Goal: Information Seeking & Learning: Learn about a topic

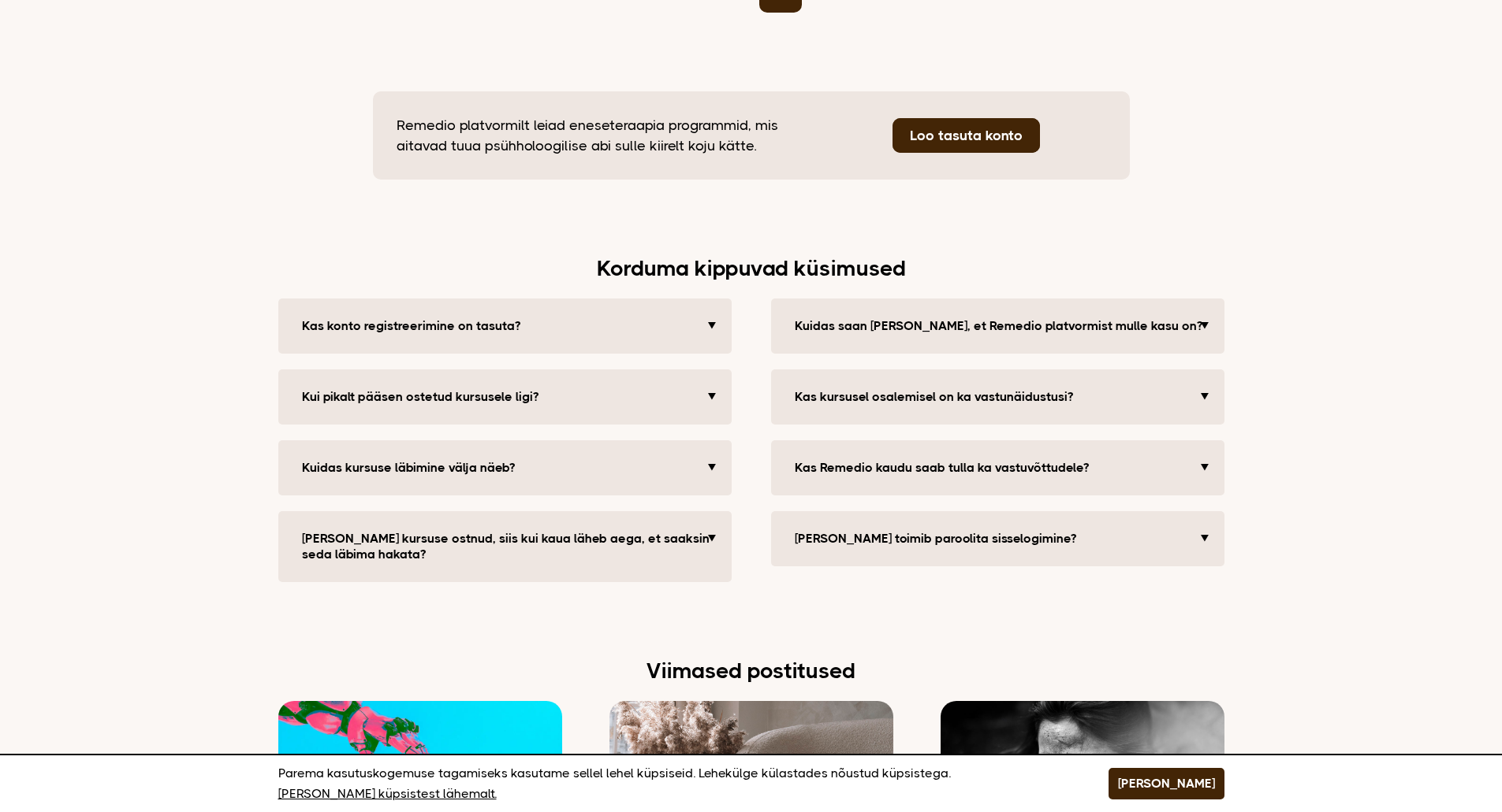
scroll to position [3310, 0]
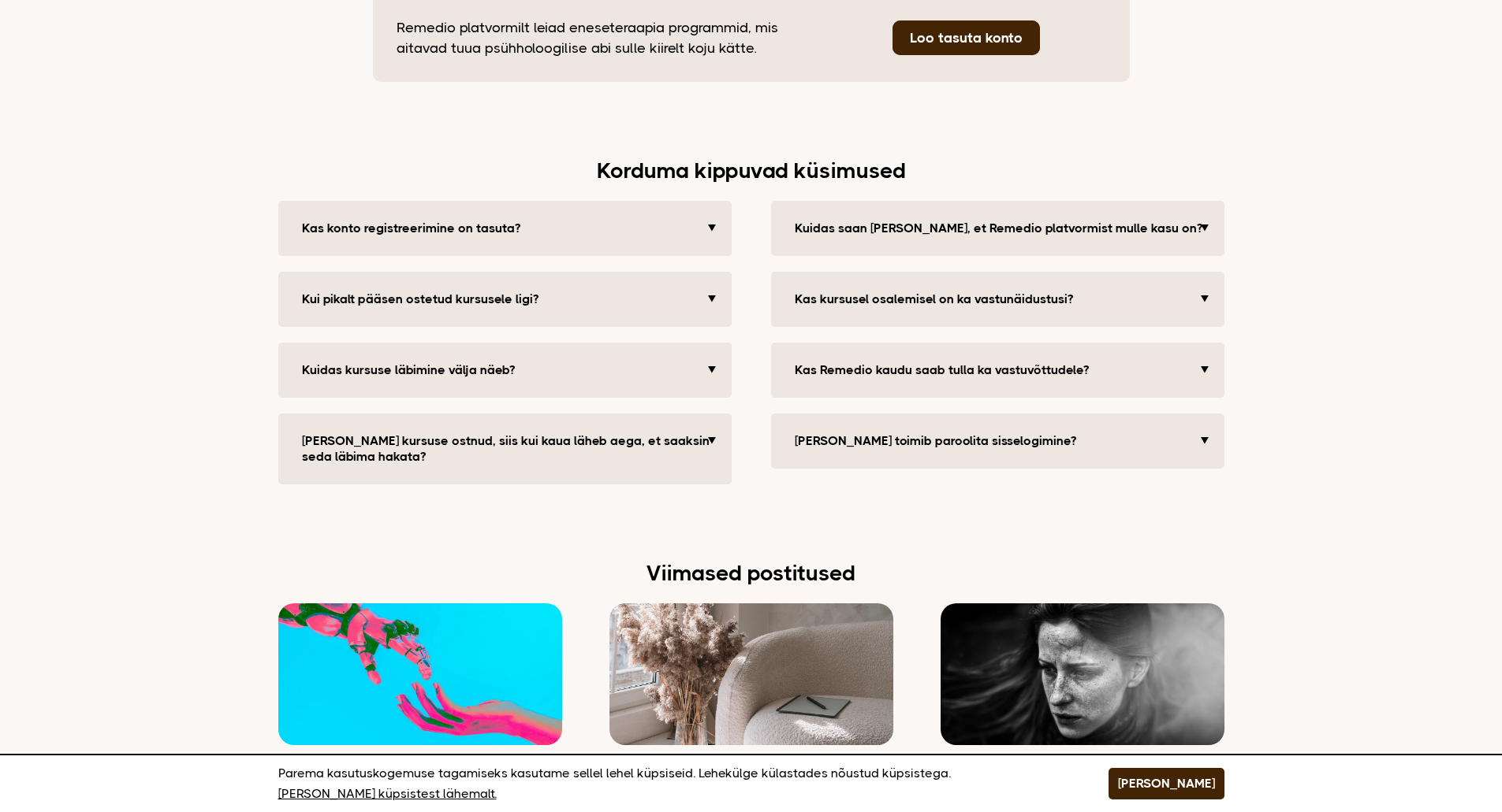
click at [710, 283] on button "Kui pikalt pääsen ostetud kursusele ligi?" at bounding box center [507, 299] width 426 height 32
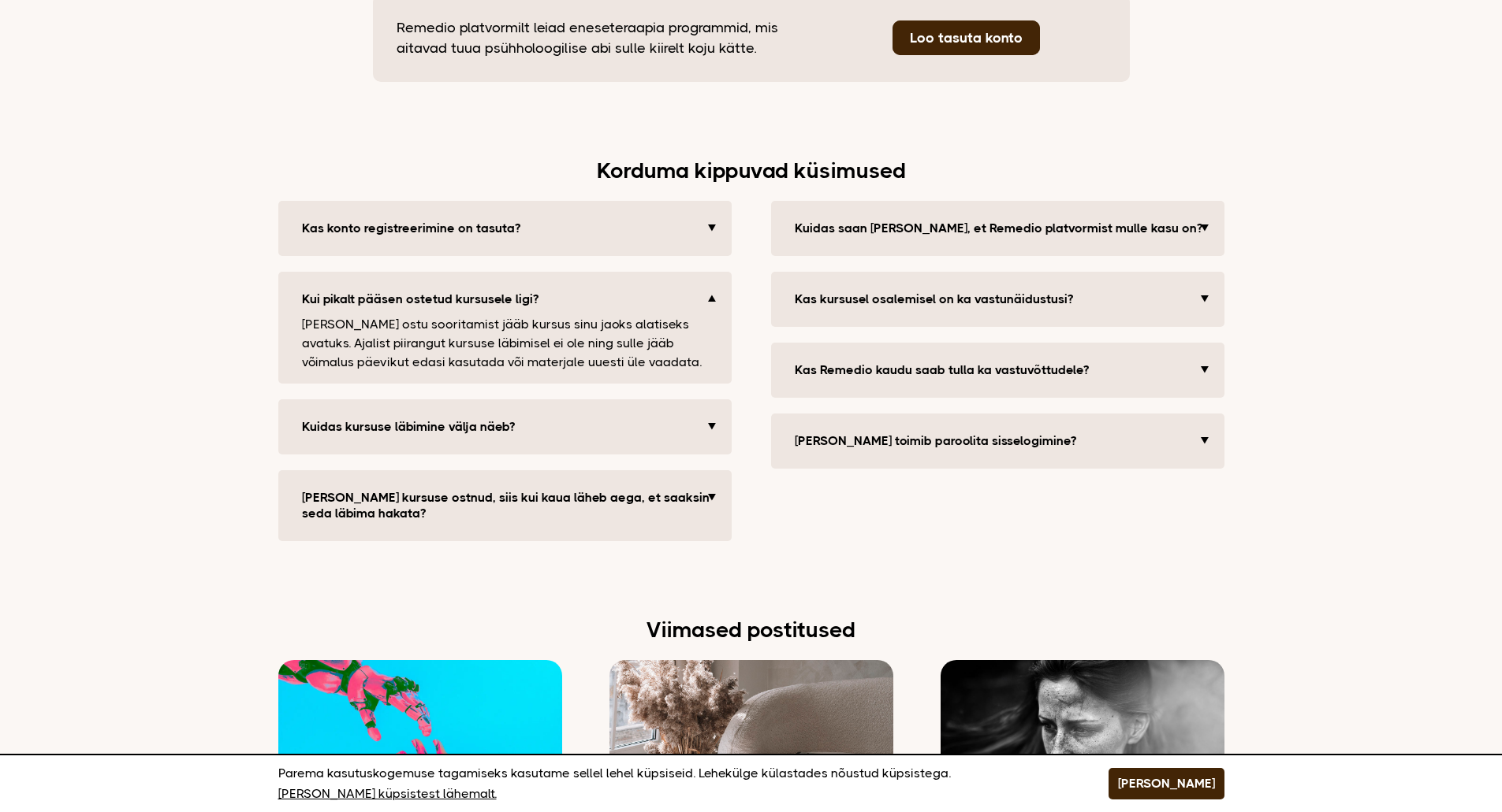
click at [706, 213] on button "Kas konto registreerimine on tasuta?" at bounding box center [507, 229] width 426 height 32
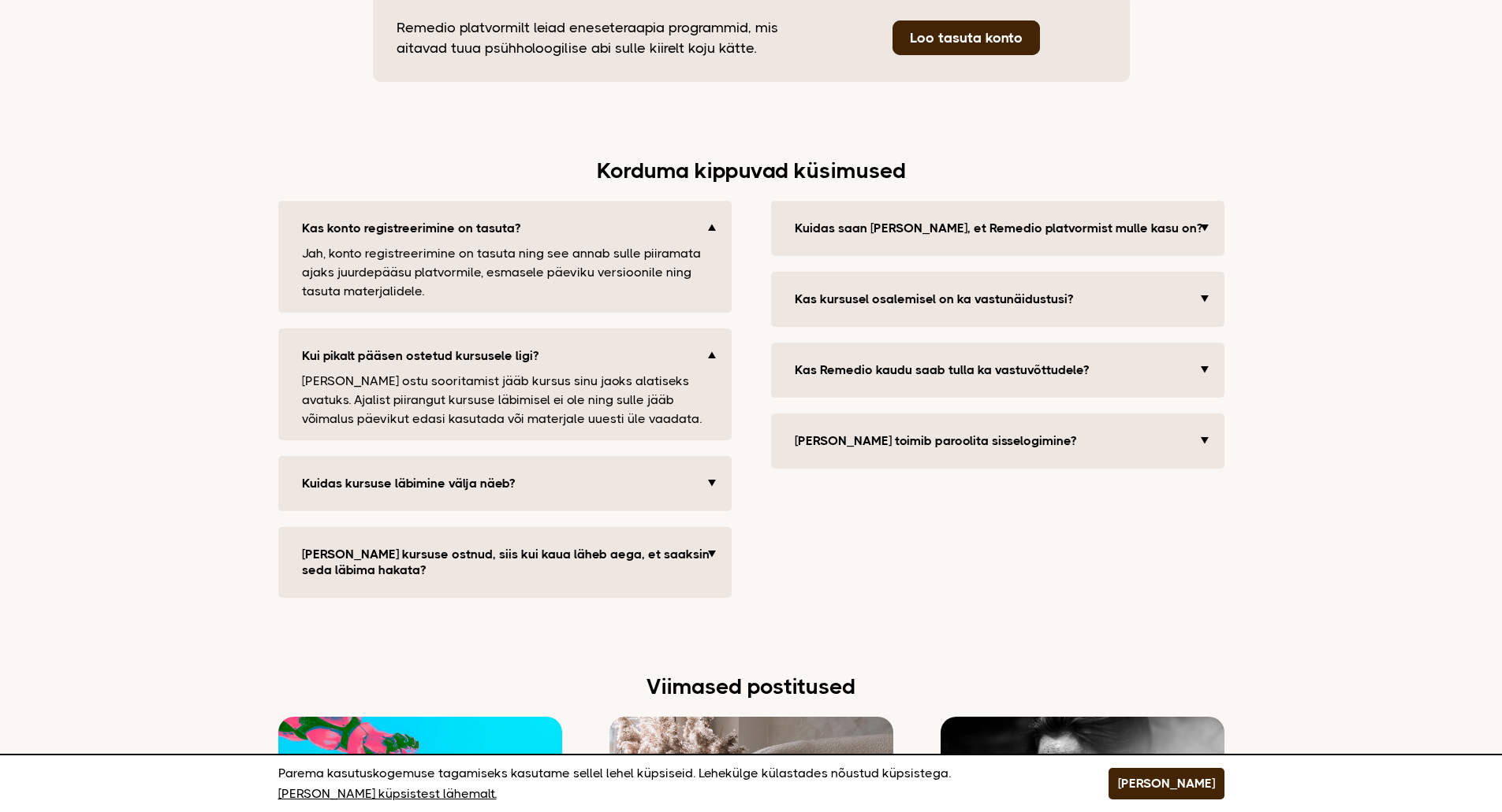
click at [717, 468] on button "Kuidas kursuse läbimine välja näeb?" at bounding box center [507, 484] width 426 height 32
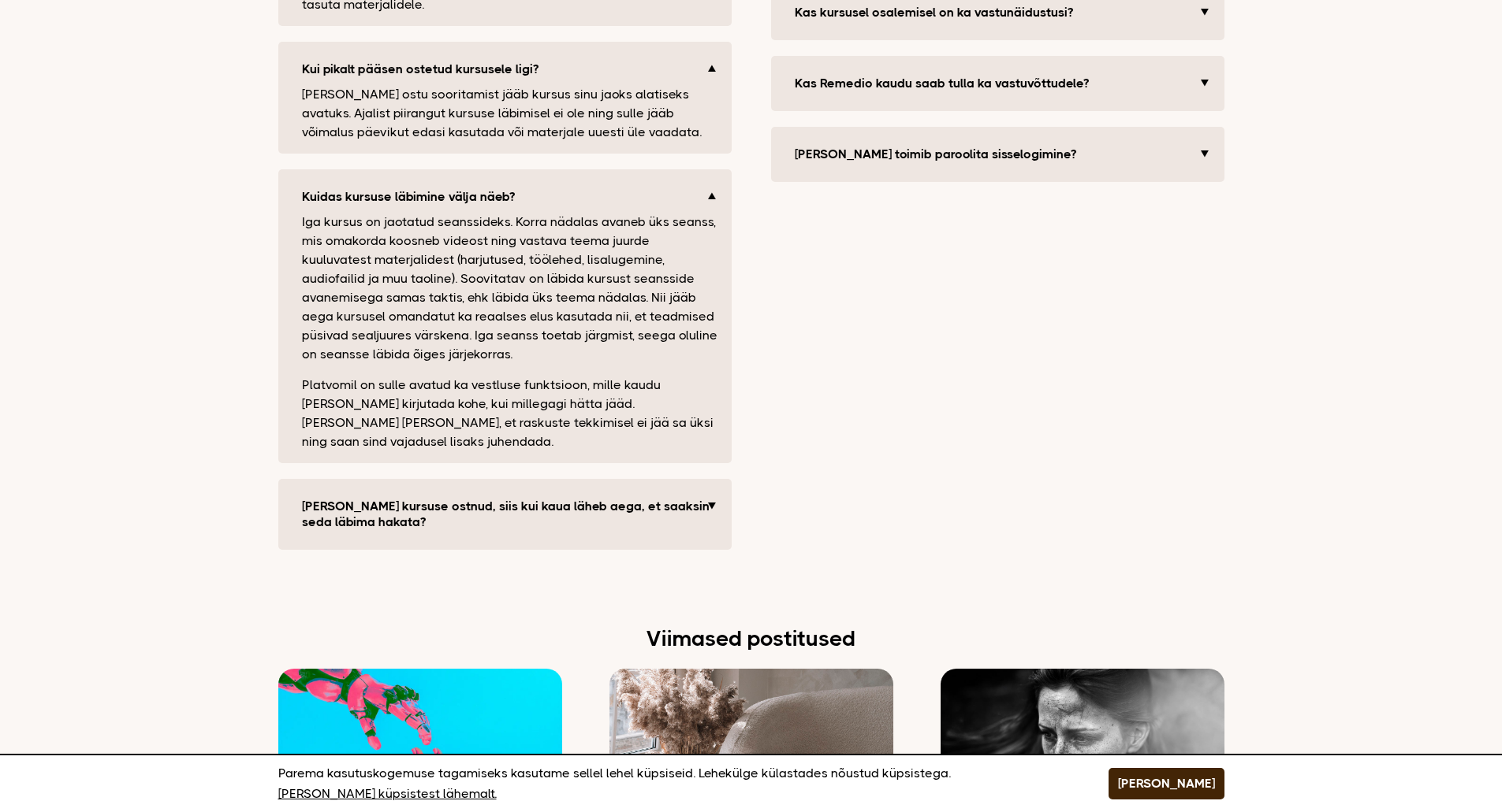
scroll to position [3625, 0]
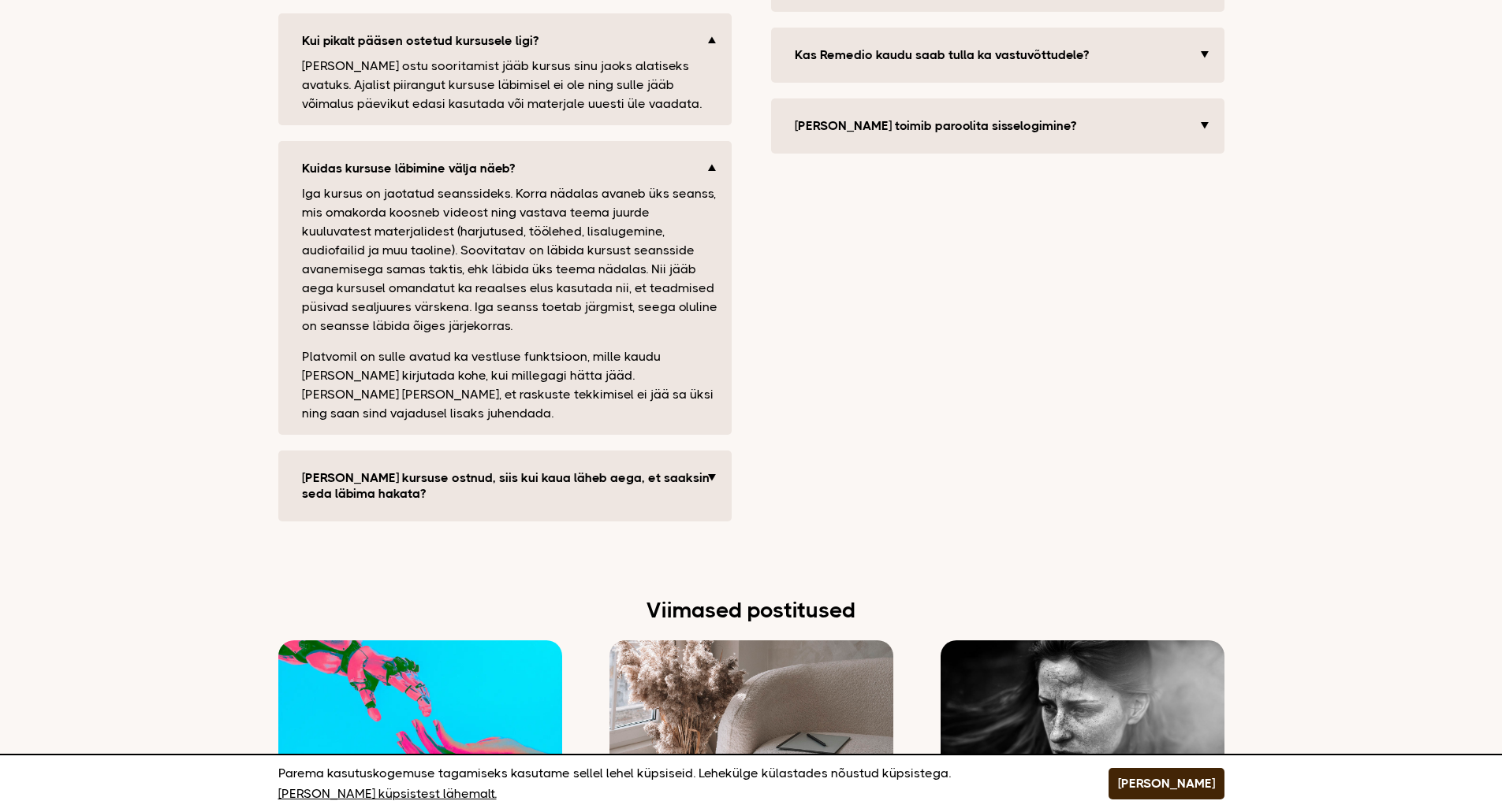
click at [712, 462] on button "[PERSON_NAME] kursuse ostnud, siis kui kaua läheb aega, et saaksin seda läbima …" at bounding box center [507, 486] width 426 height 48
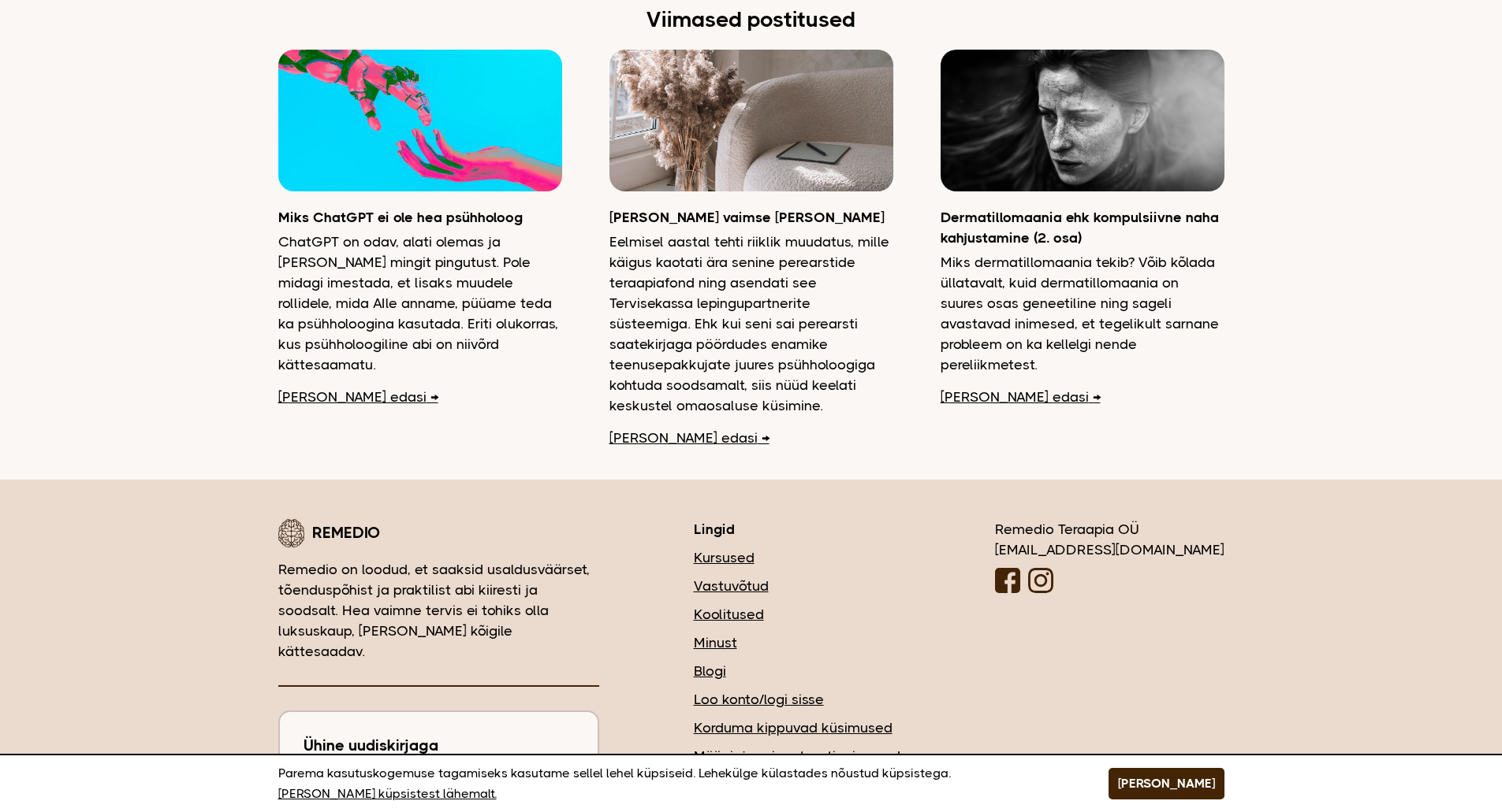
scroll to position [4255, 0]
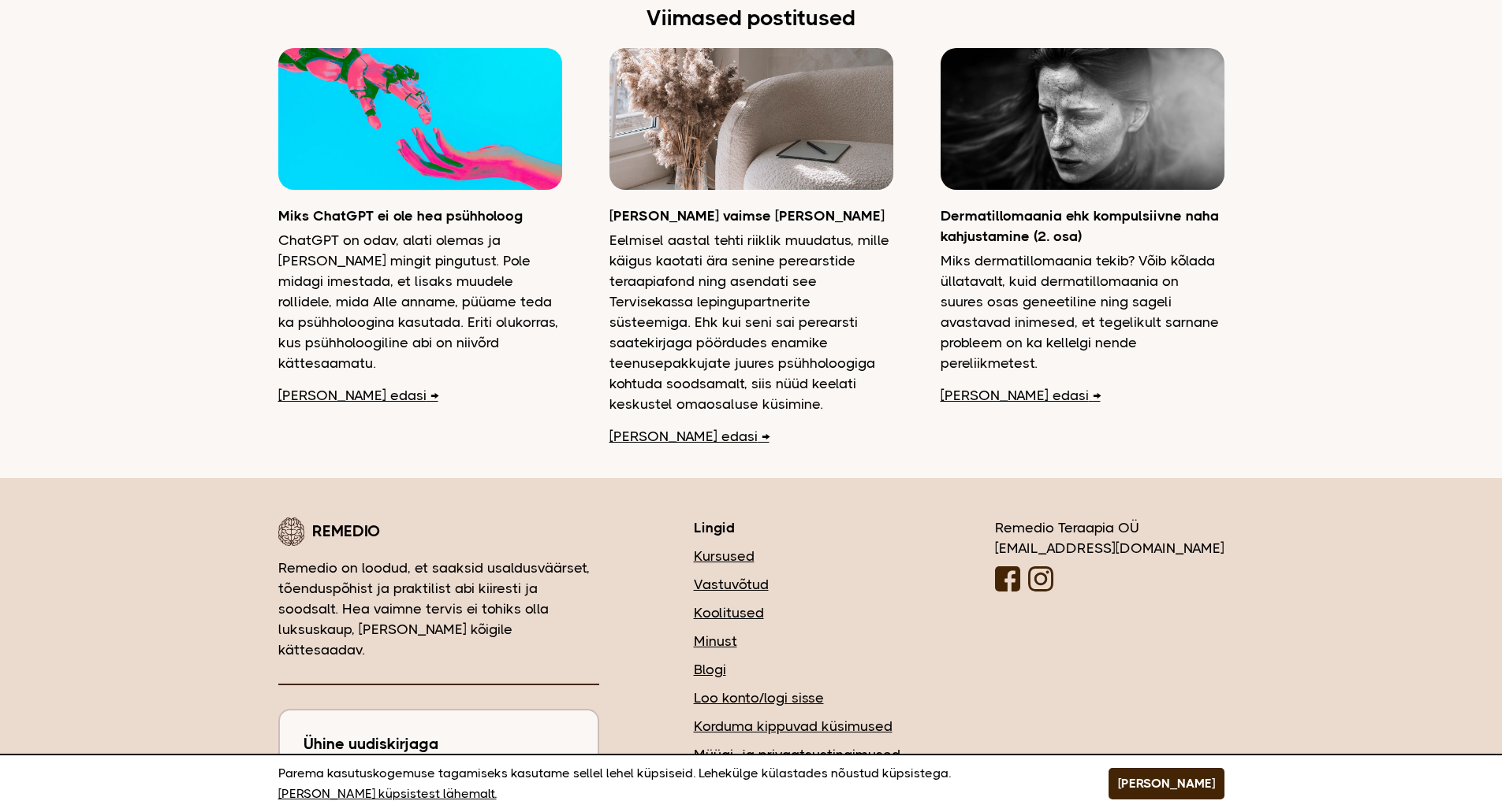
click at [652, 426] on link "[PERSON_NAME] edasi" at bounding box center [689, 436] width 160 height 20
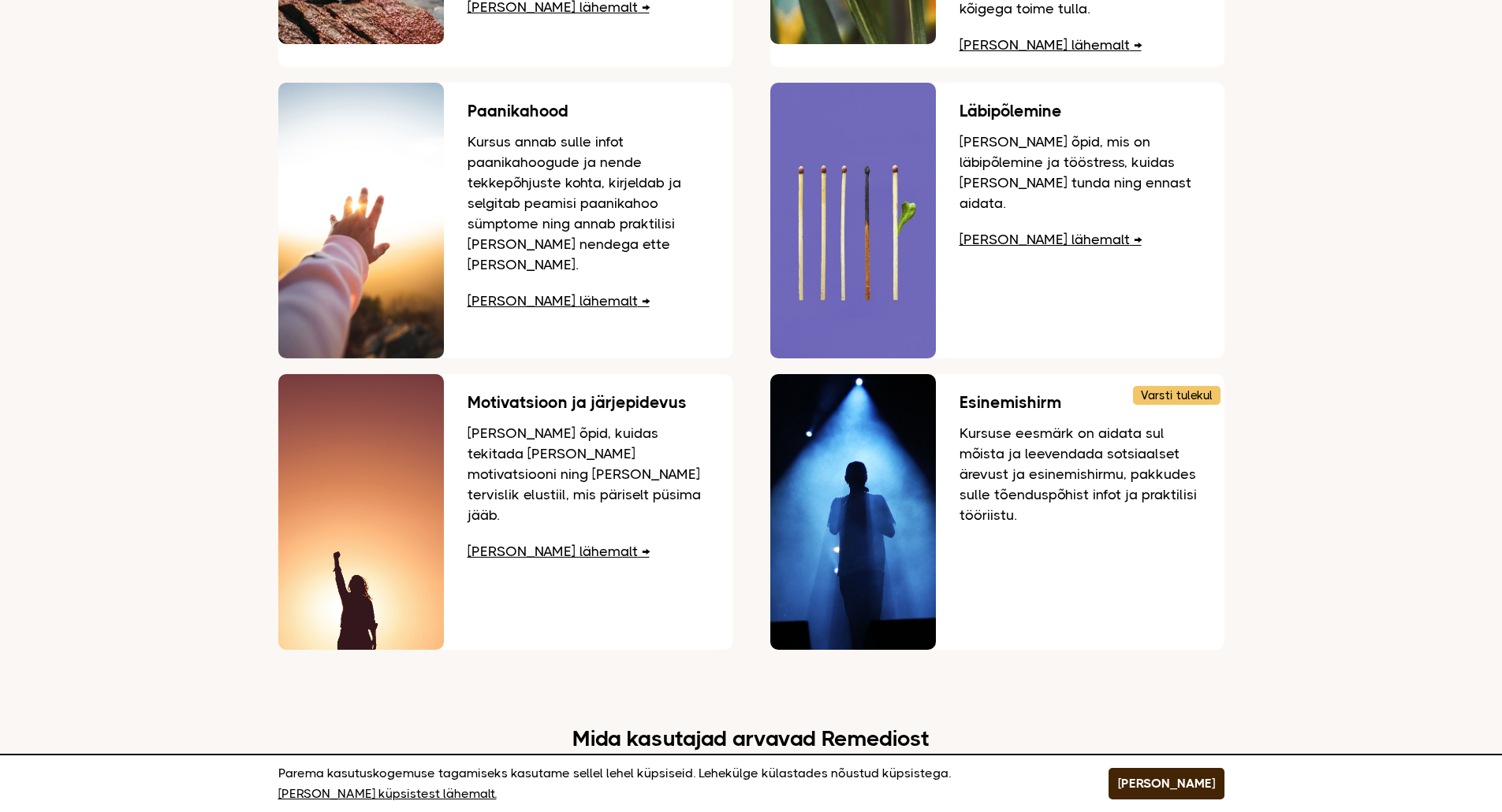
scroll to position [2207, 0]
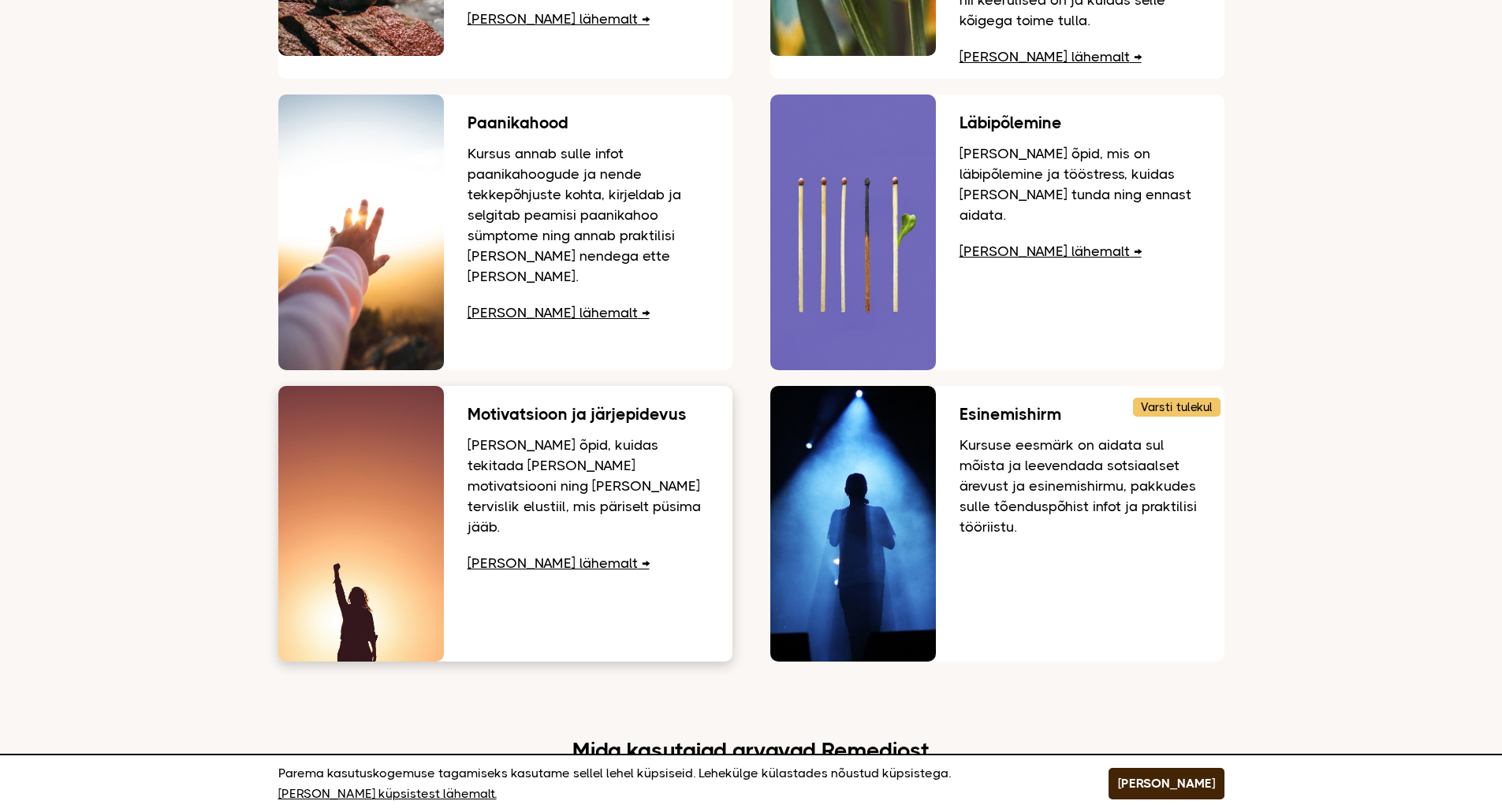
click at [516, 555] on link "[PERSON_NAME] lähemalt" at bounding box center [558, 563] width 182 height 16
click at [1039, 143] on p "[PERSON_NAME] õpid, mis on läbipõlemine ja tööstress, kuidas [PERSON_NAME] tund…" at bounding box center [1080, 184] width 241 height 82
